Goal: Contribute content

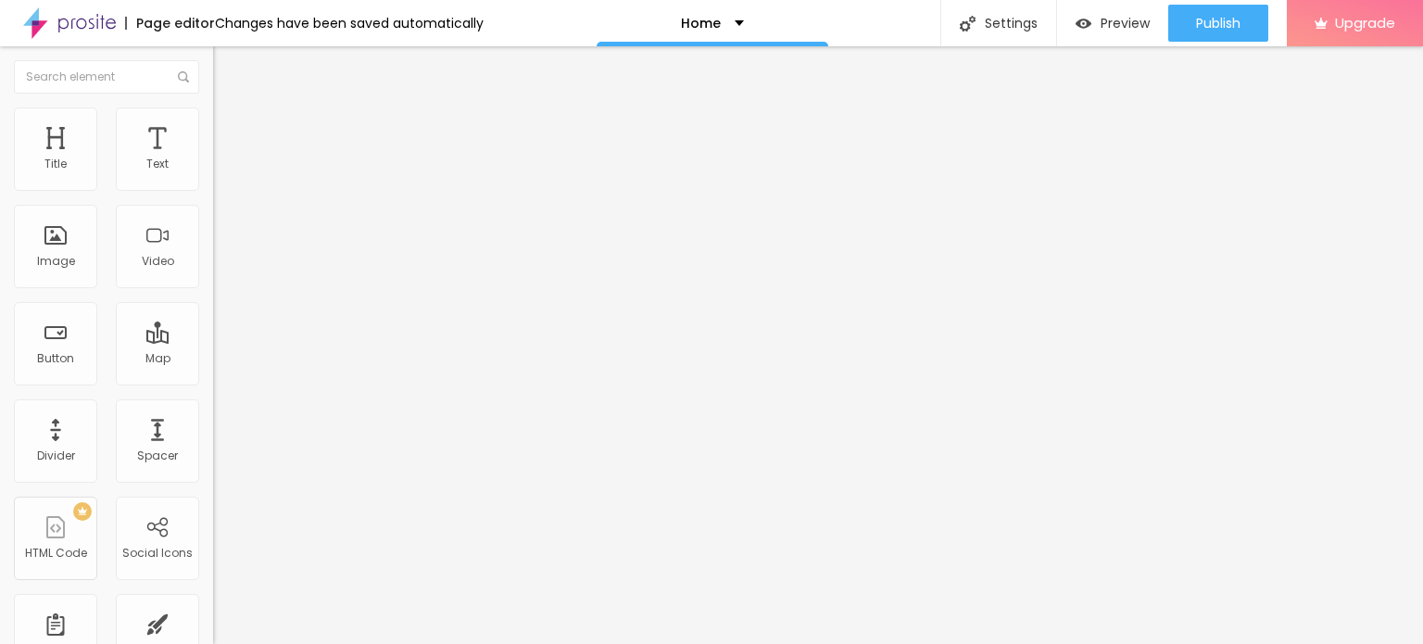
click at [213, 159] on span "Change image" at bounding box center [262, 152] width 99 height 16
click at [213, 380] on input "https://" at bounding box center [324, 370] width 222 height 19
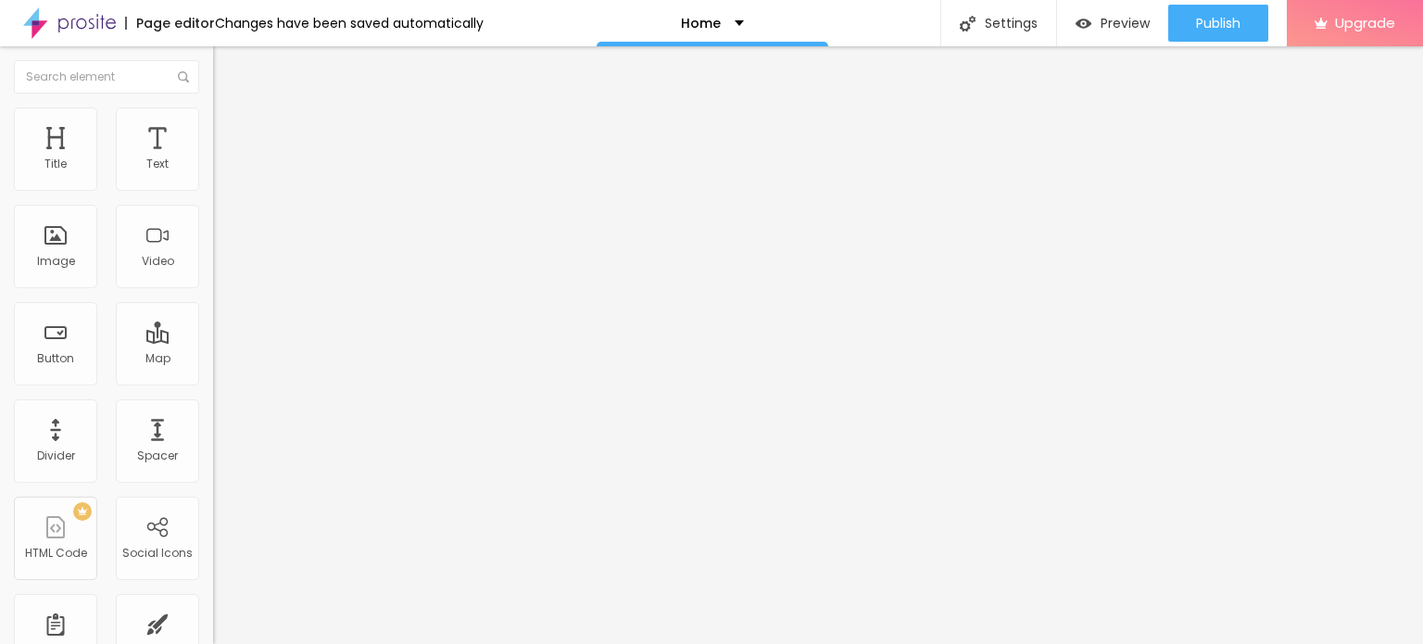
paste input "[DOMAIN_NAME][URL]"
type input "[URL][DOMAIN_NAME]"
click at [213, 382] on input "https://" at bounding box center [324, 372] width 222 height 19
paste input "[DOMAIN_NAME][URL]"
type input "[URL][DOMAIN_NAME]"
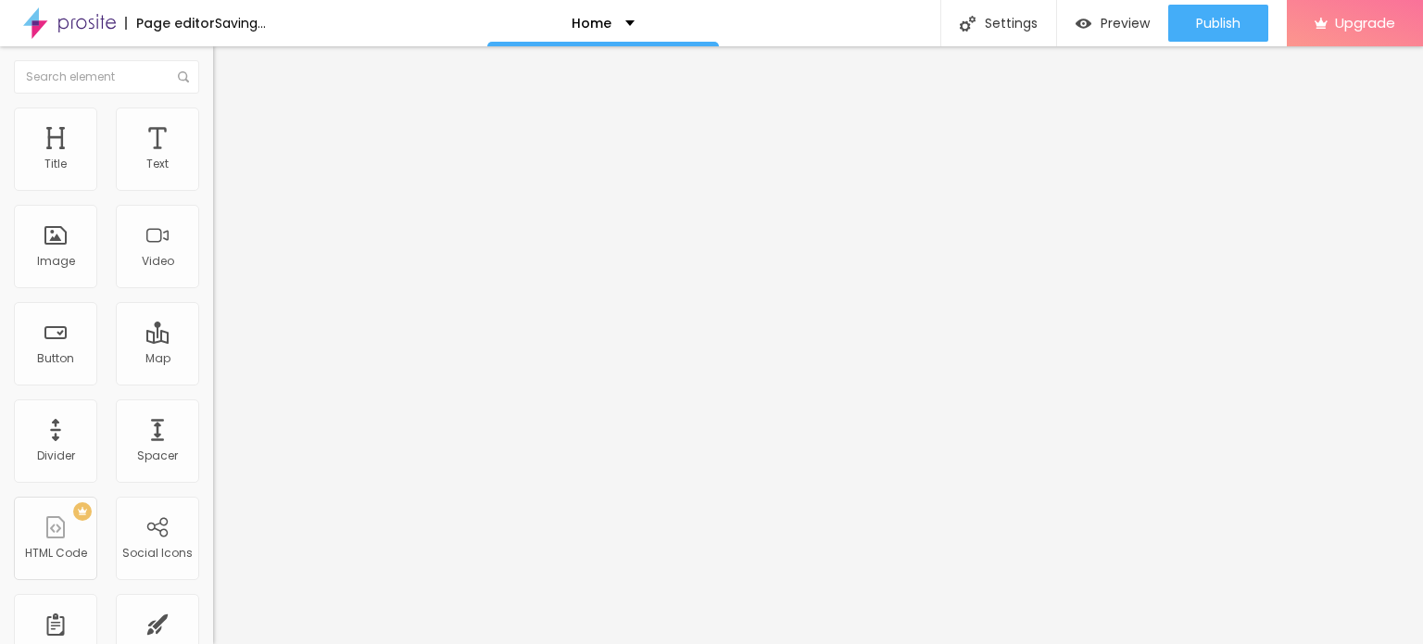
click at [213, 413] on div "Open in new tab" at bounding box center [319, 409] width 213 height 9
click at [213, 174] on input "Click me" at bounding box center [324, 165] width 222 height 19
paste input "Whatsapp 📞 :- [PHONE_NUMBER]"
type input "Whatsapp 📞 :- [PHONE_NUMBER]"
click at [213, 159] on span "Add image" at bounding box center [251, 152] width 76 height 16
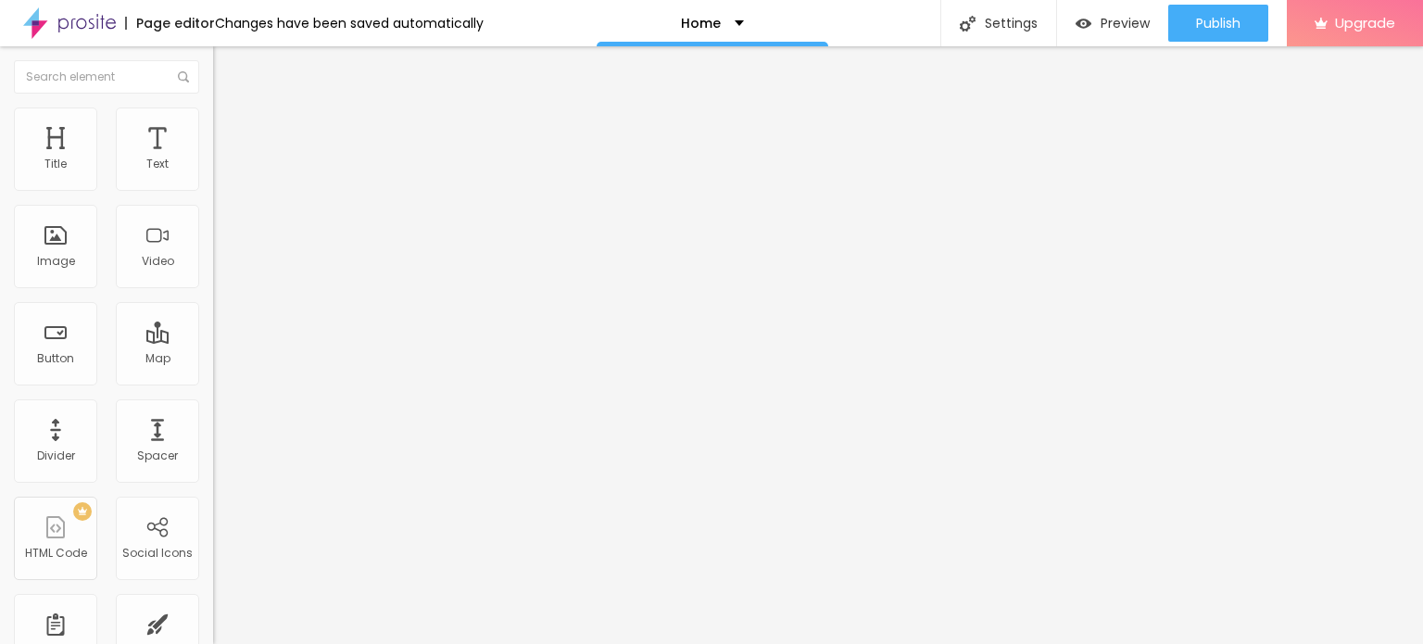
click at [213, 380] on input "https://" at bounding box center [324, 370] width 222 height 19
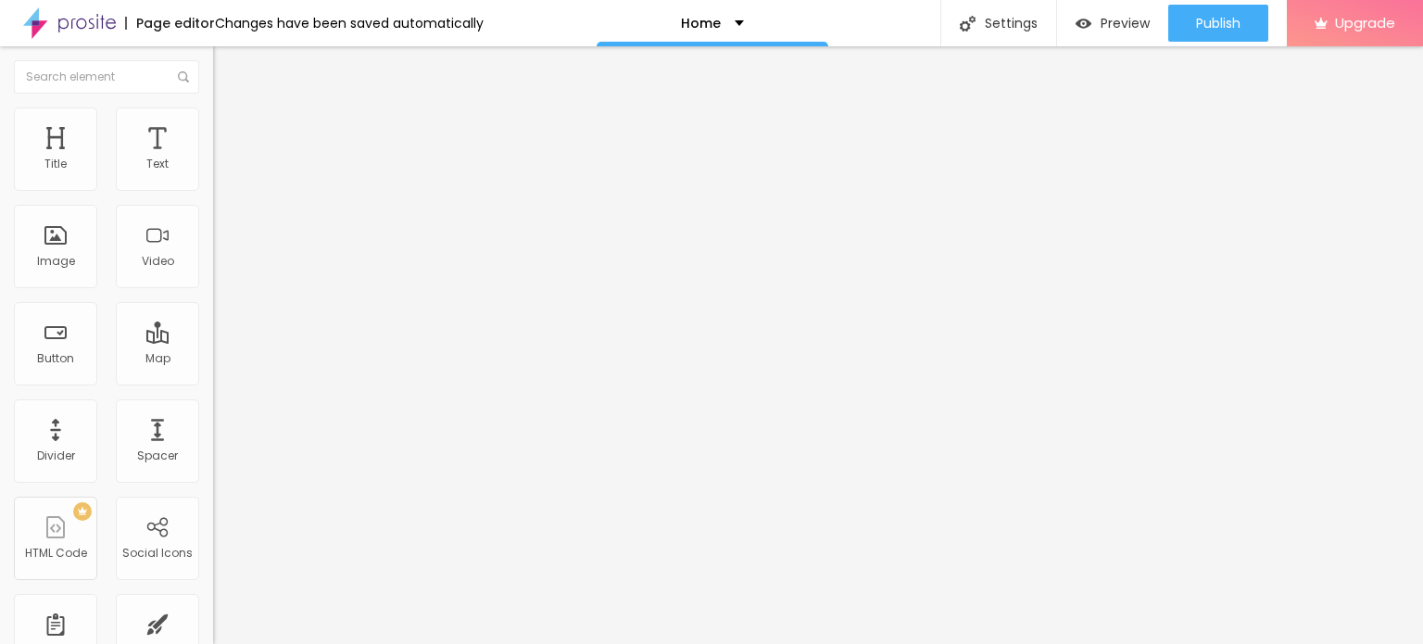
type input "[URL][DOMAIN_NAME]"
click at [82, 20] on img at bounding box center [69, 23] width 93 height 46
